Goal: Check status

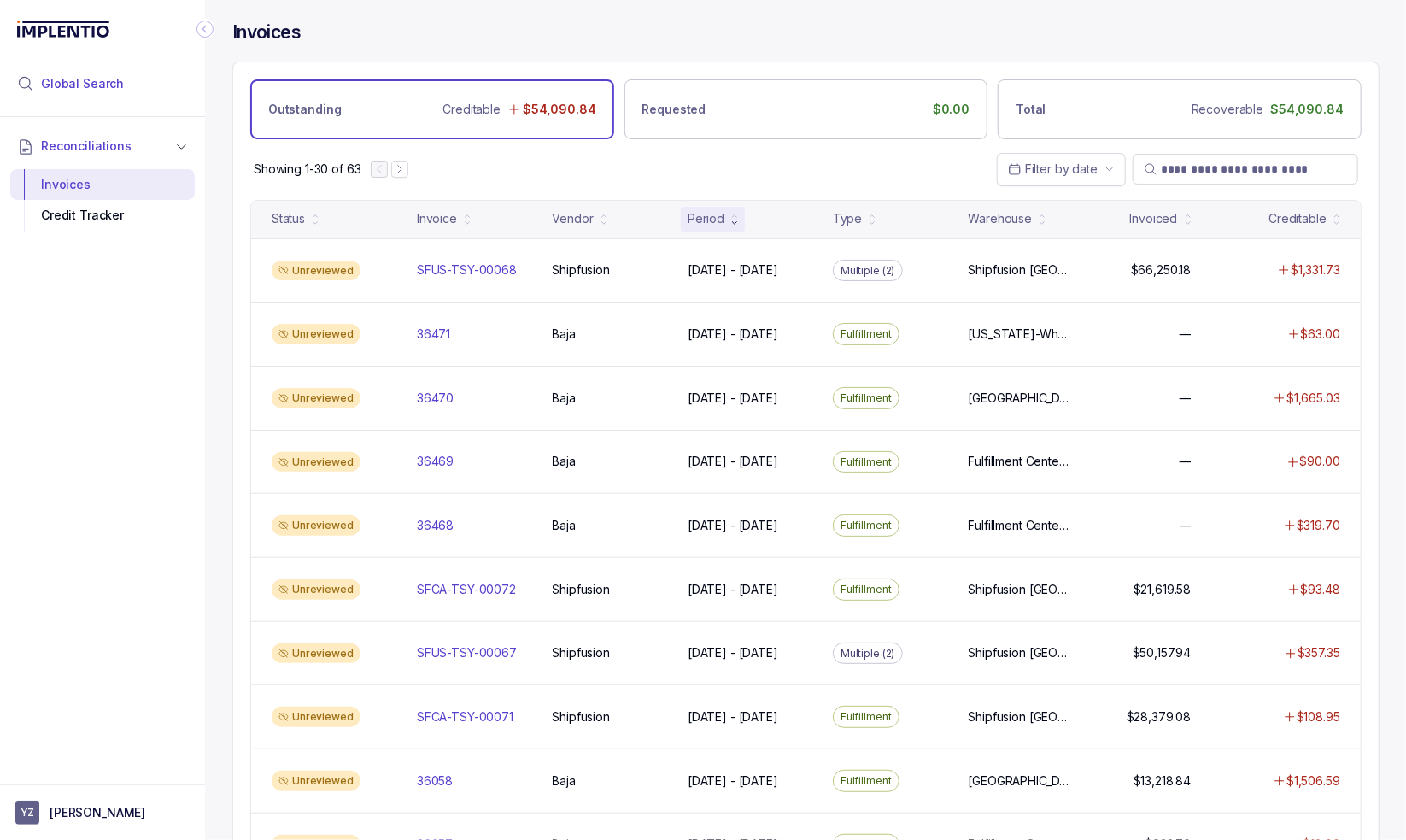
click at [146, 88] on li "Global Search" at bounding box center [103, 83] width 185 height 38
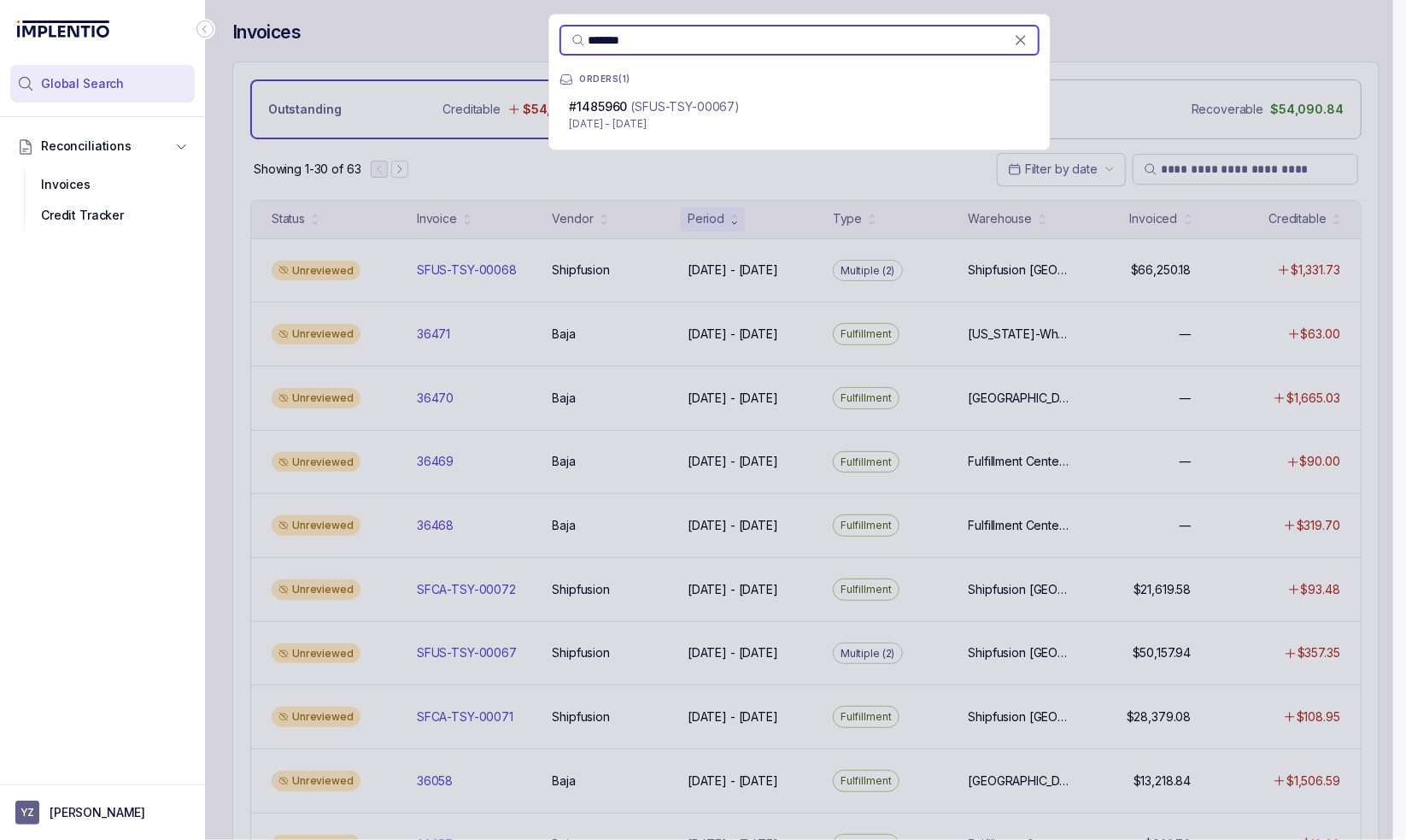
type input "*******"
click at [765, 112] on div "# 1485960 (SFUS-TSY-00067)" at bounding box center [799, 106] width 460 height 17
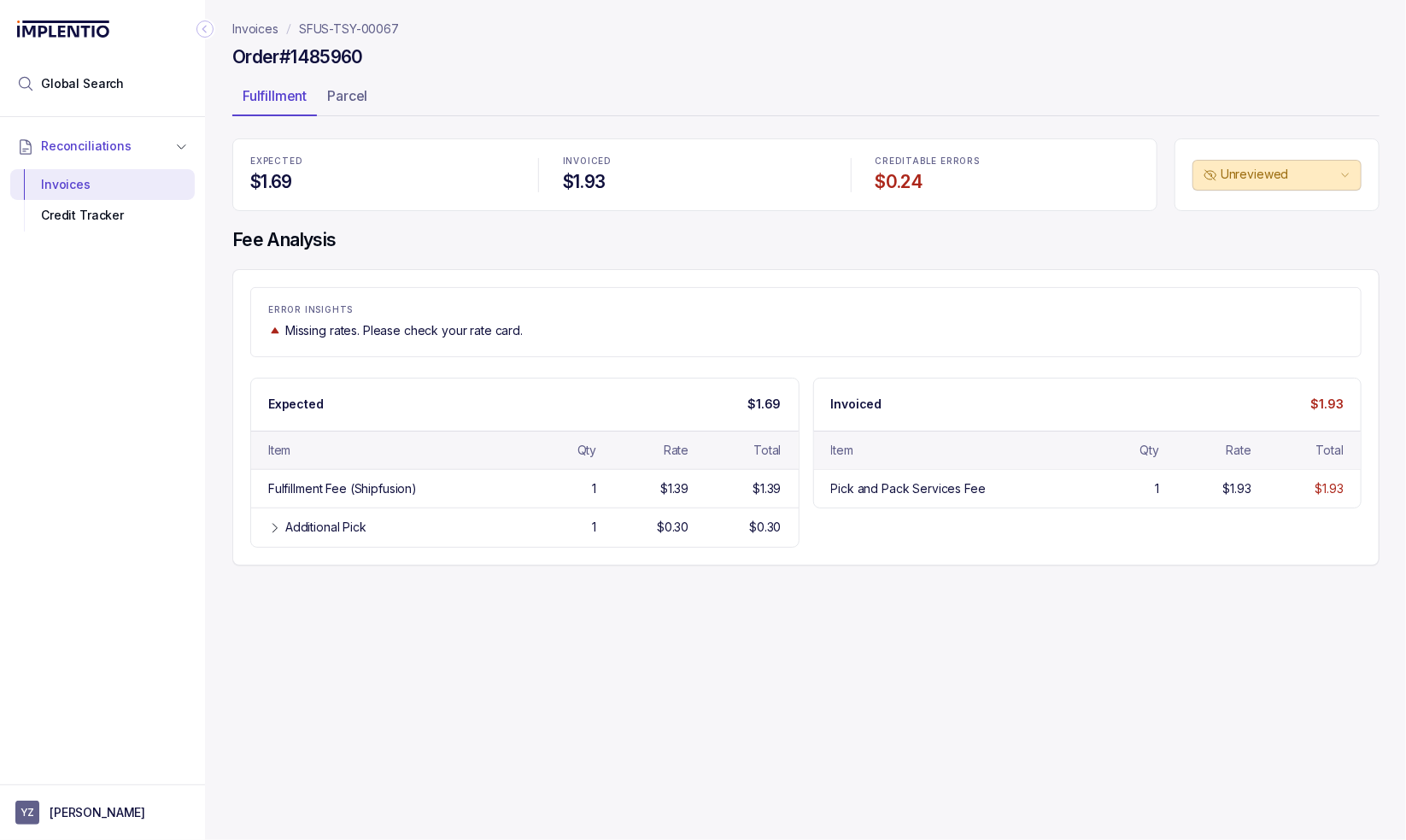
click at [781, 76] on header "Invoices SFUS-TSY-00067 Order #1485960 Fulfillment Parcel" at bounding box center [806, 69] width 1148 height 138
click at [359, 101] on p "Parcel" at bounding box center [347, 95] width 40 height 20
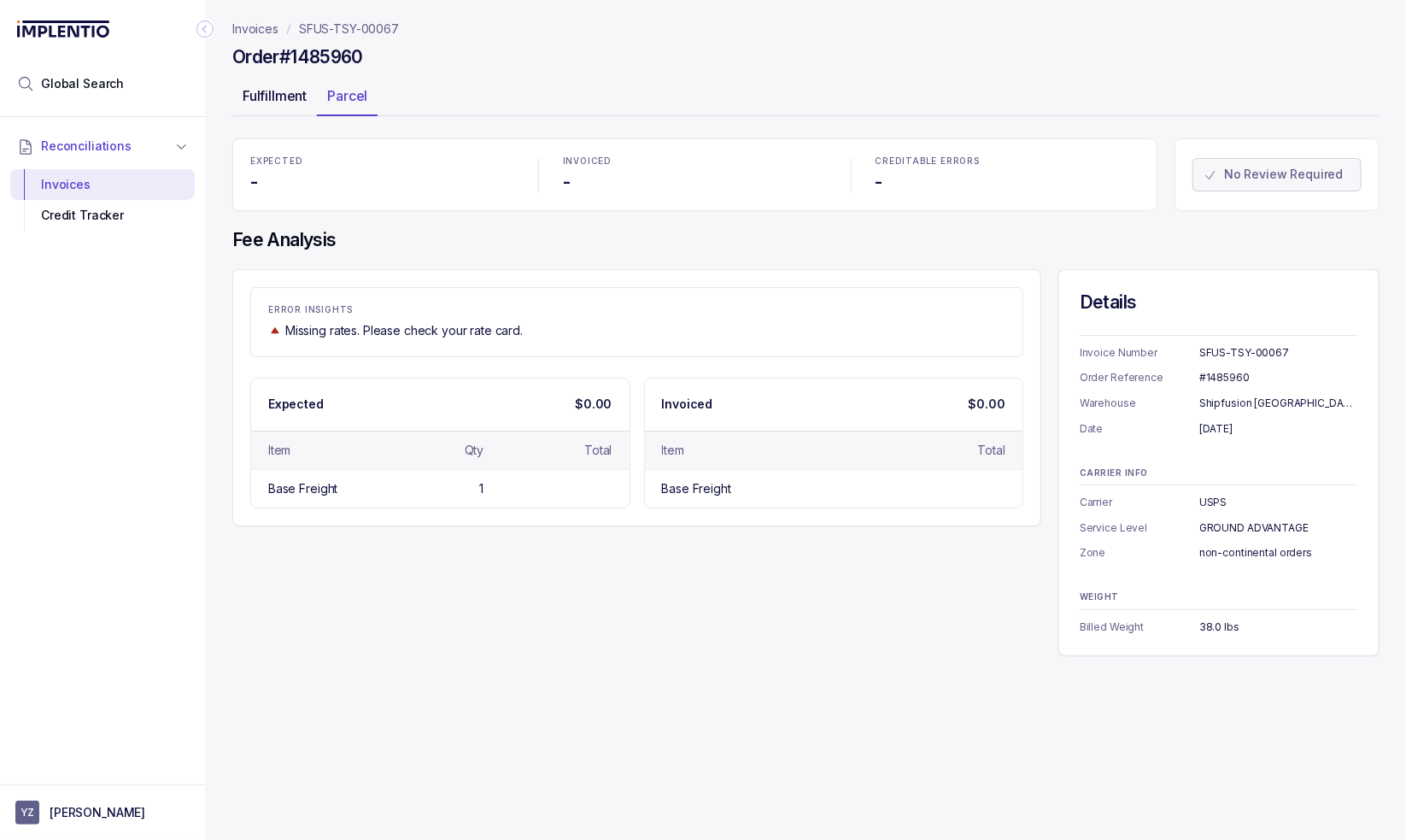
click at [262, 101] on p "Fulfillment" at bounding box center [274, 95] width 64 height 20
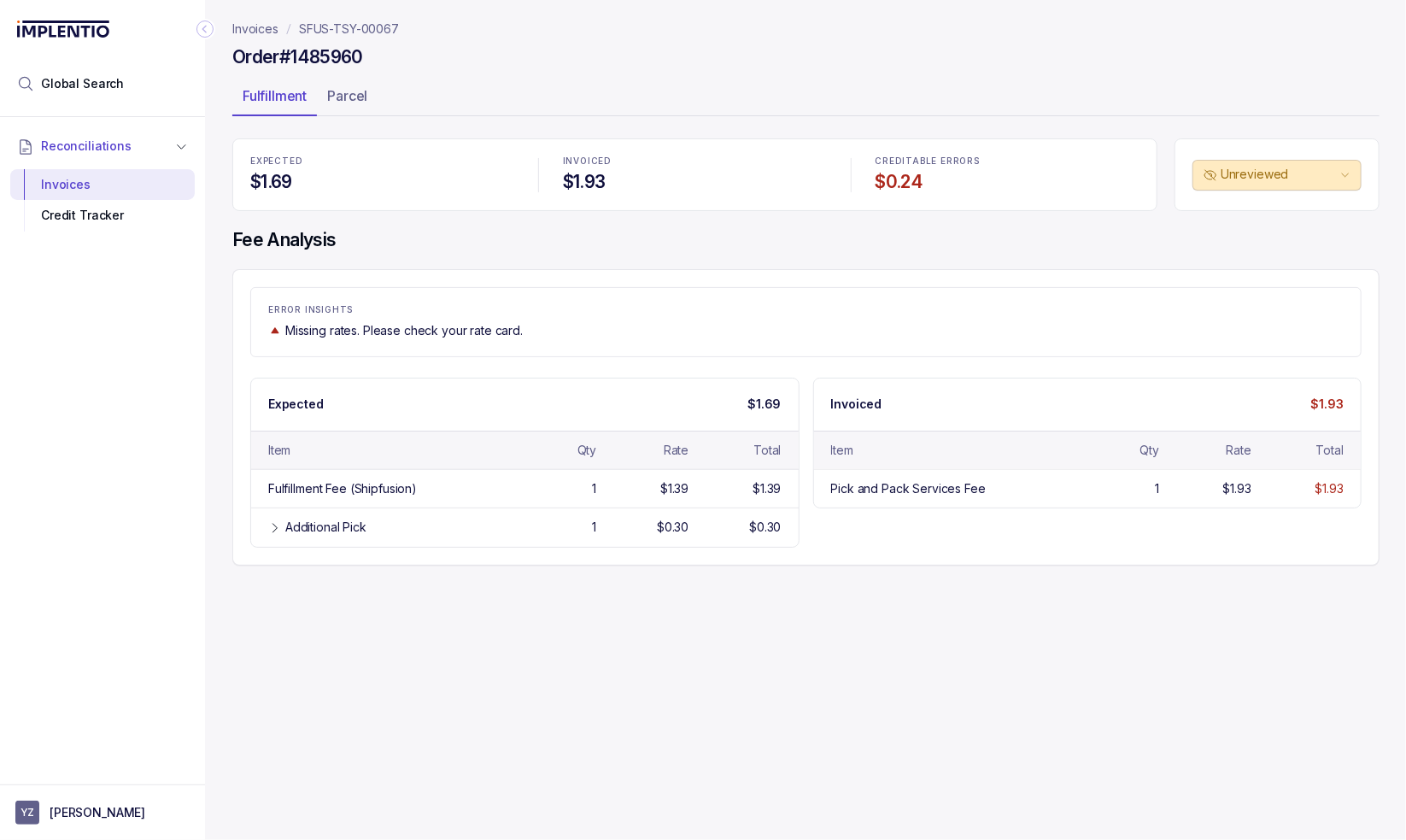
click at [367, 23] on p "SFUS-TSY-00067" at bounding box center [349, 28] width 100 height 17
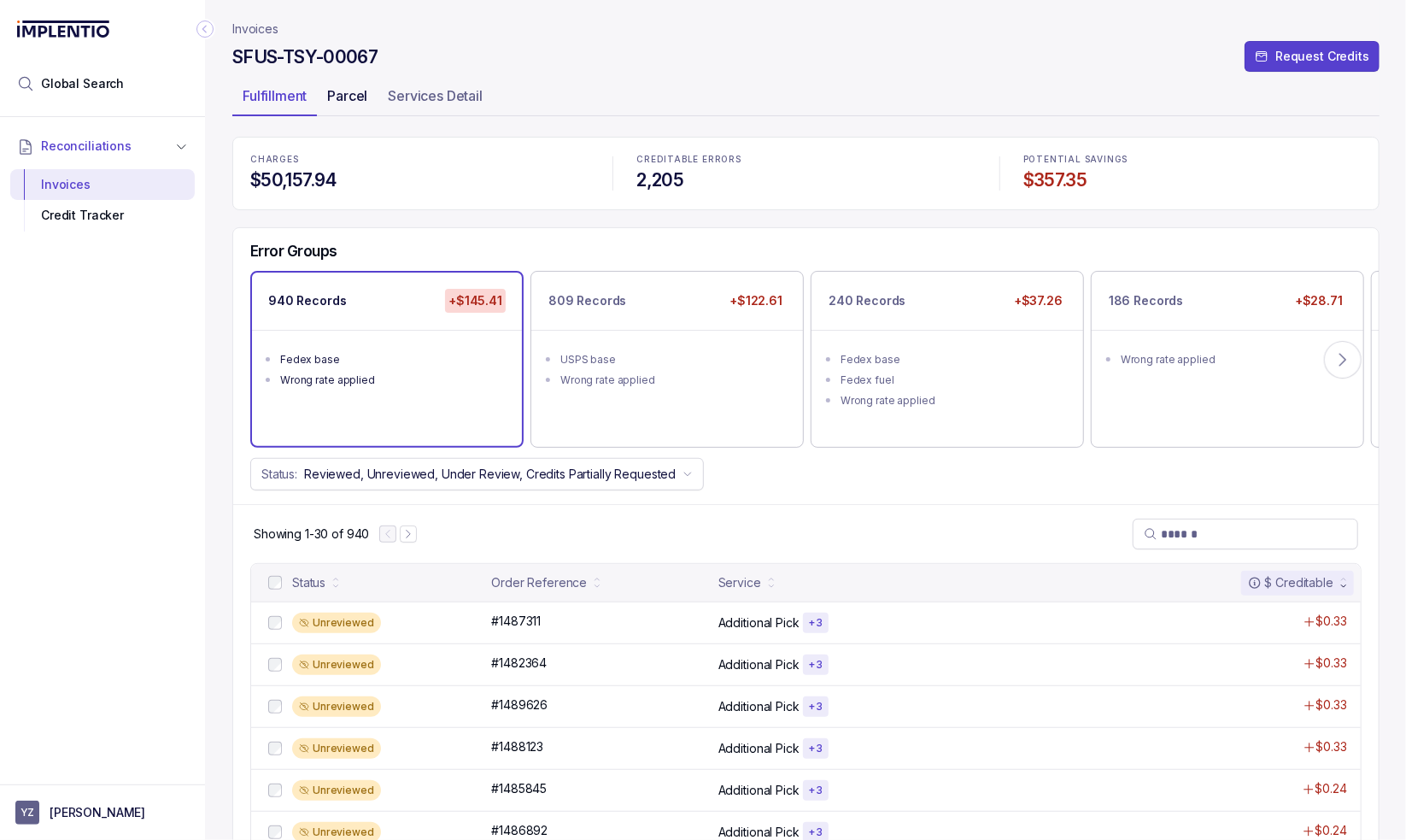
click at [349, 96] on p "Parcel" at bounding box center [347, 95] width 40 height 20
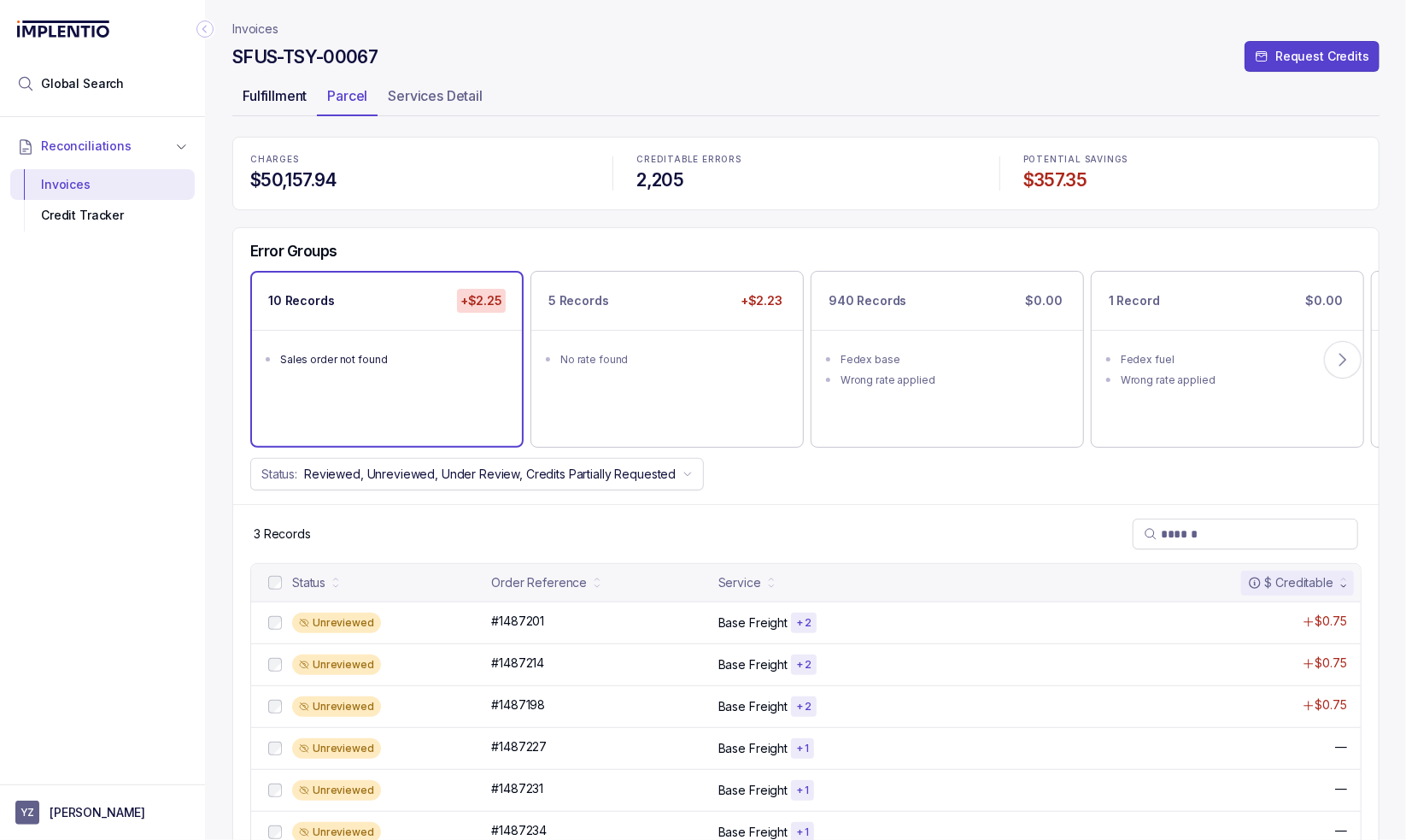
click at [260, 103] on p "Fulfillment" at bounding box center [274, 95] width 64 height 20
